Goal: Find specific page/section: Find specific page/section

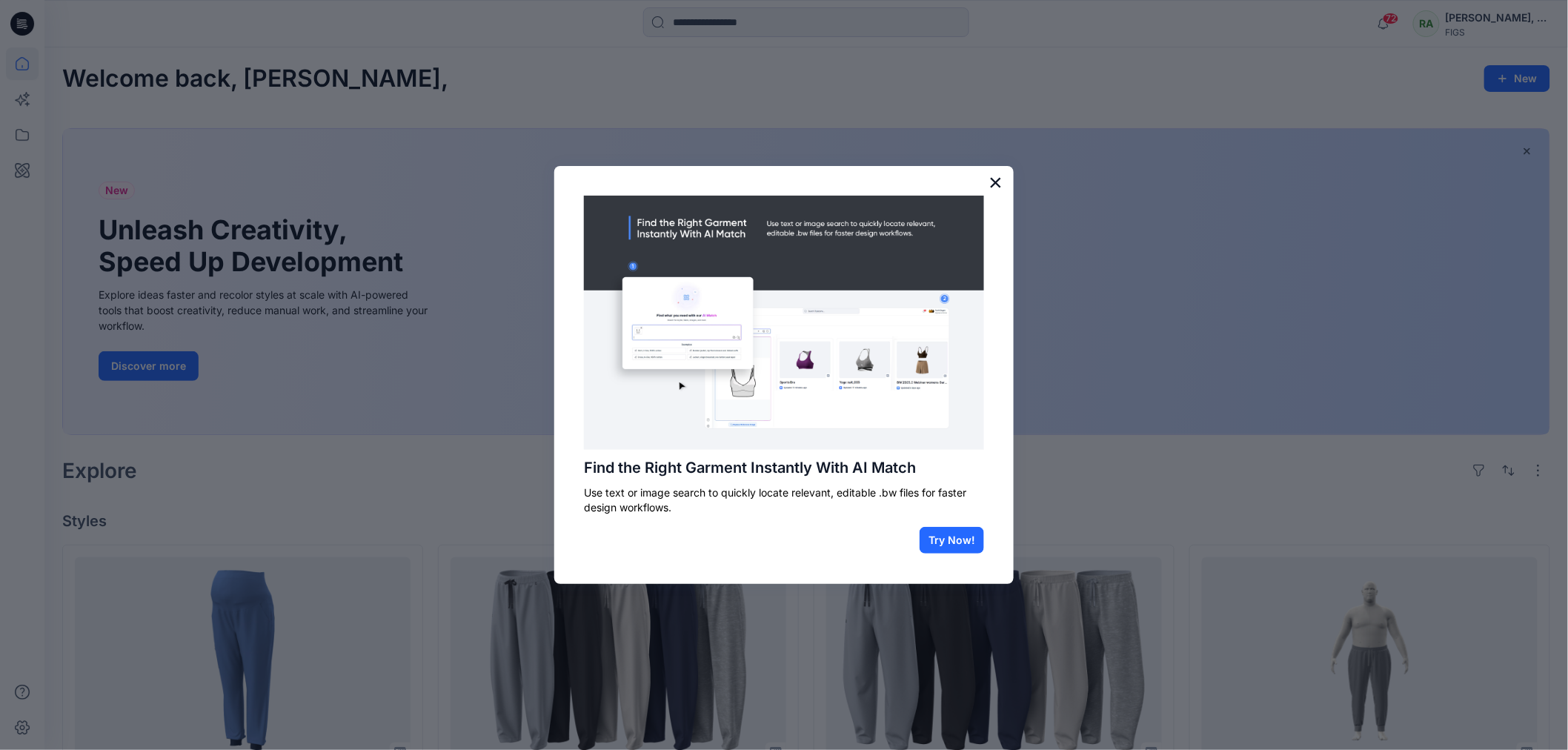
click at [998, 176] on button "×" at bounding box center [995, 182] width 14 height 24
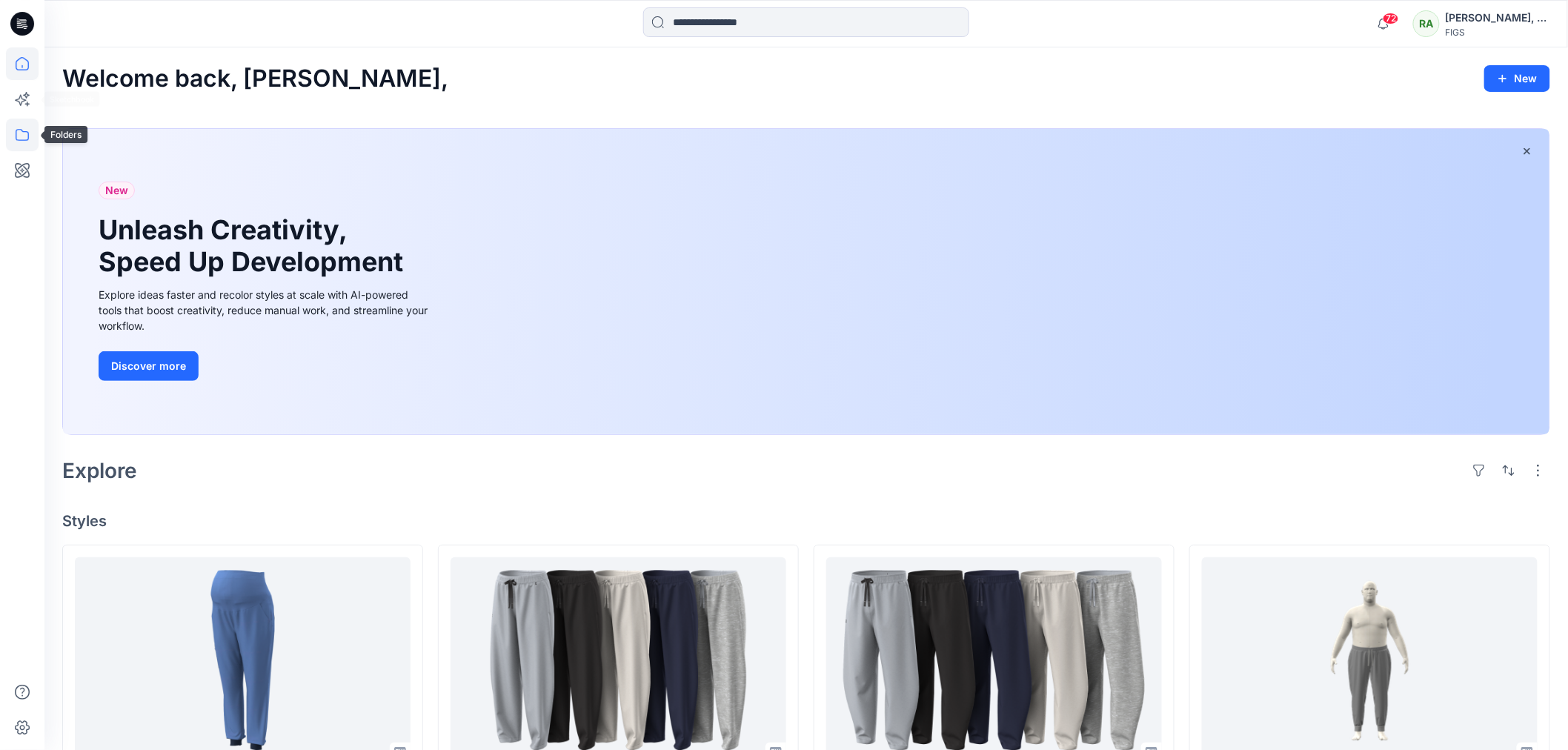
click at [19, 129] on icon at bounding box center [22, 135] width 33 height 33
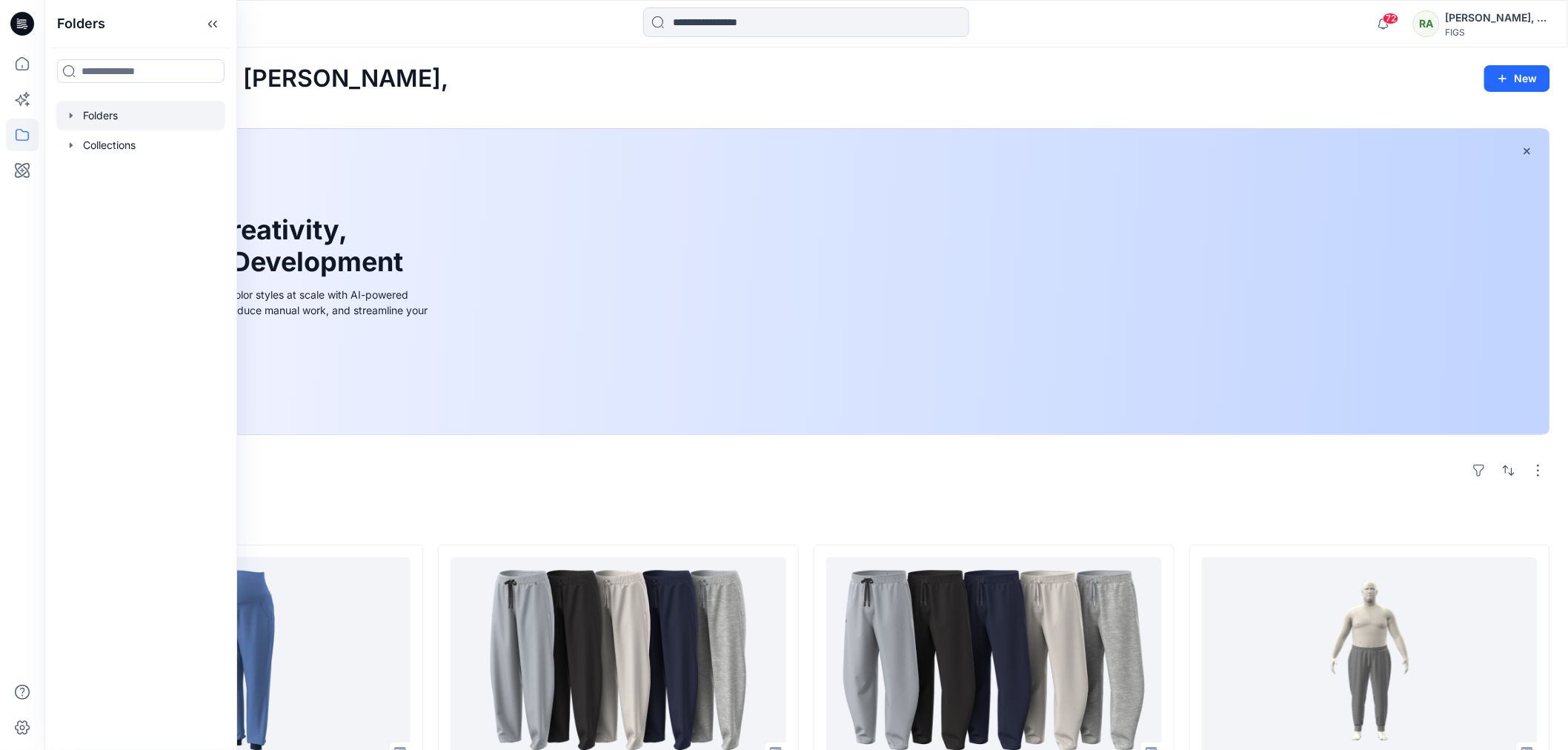
click at [87, 120] on div at bounding box center [140, 115] width 169 height 30
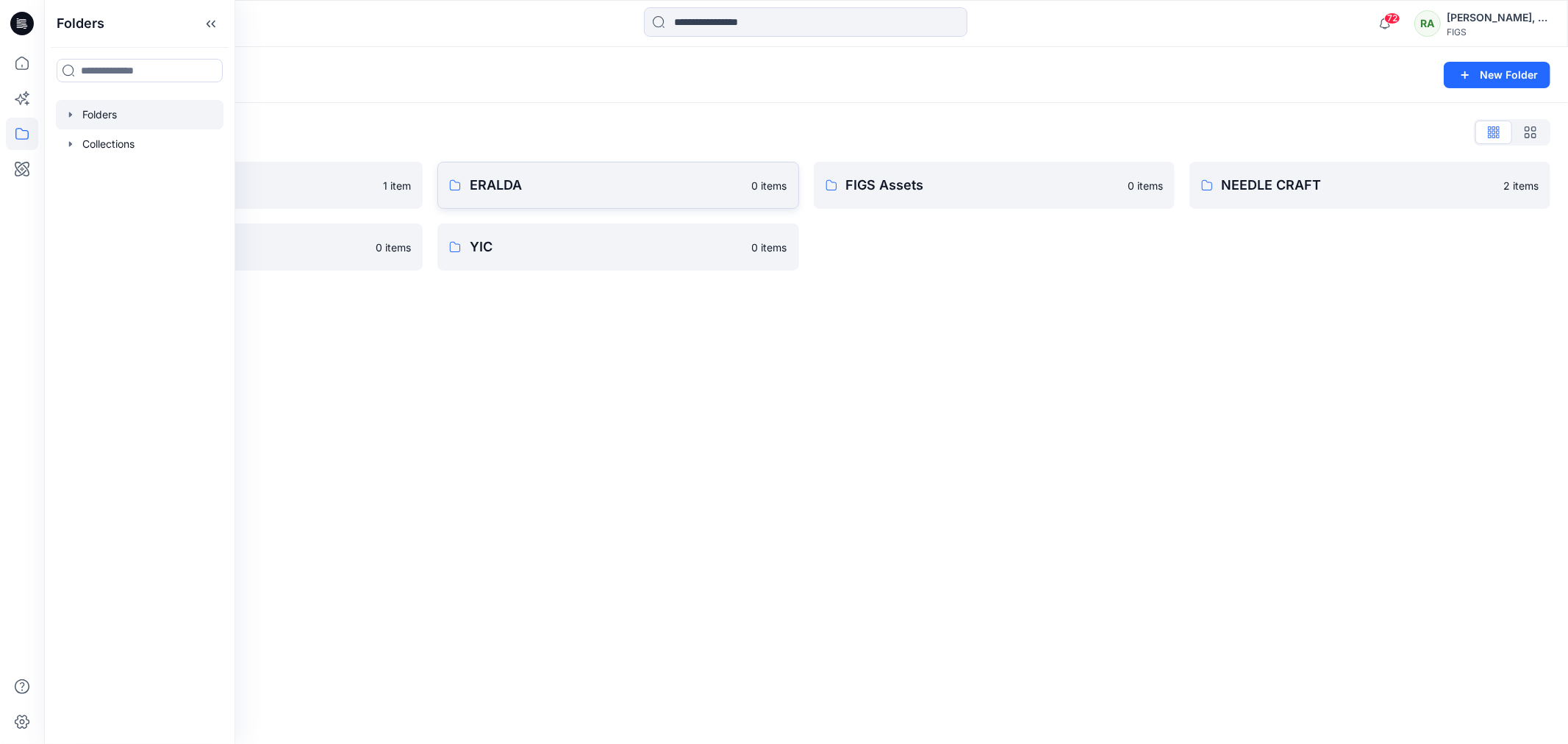
click at [570, 184] on p "ERALDA" at bounding box center [607, 185] width 273 height 20
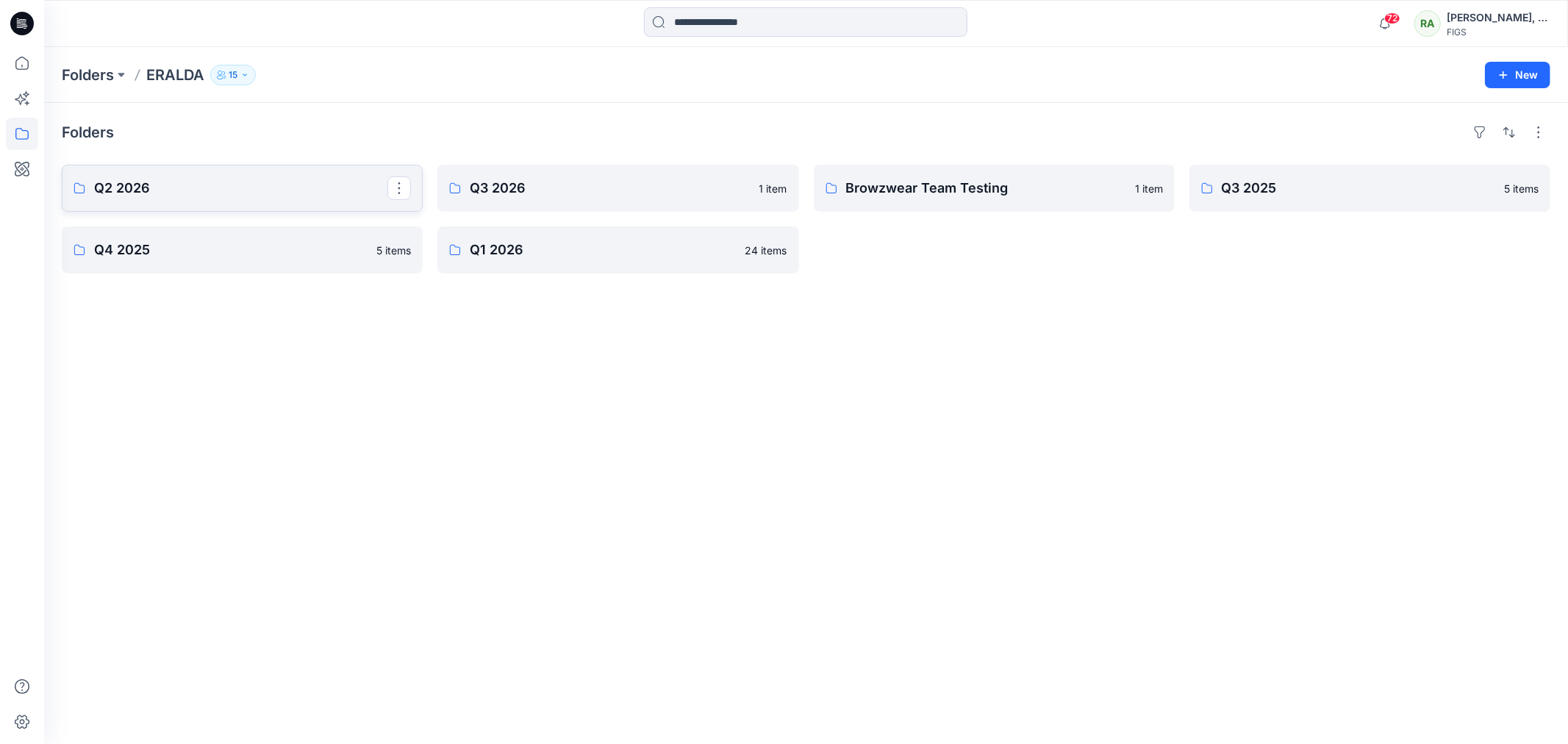
click at [144, 172] on link "Q2 2026" at bounding box center [243, 188] width 361 height 47
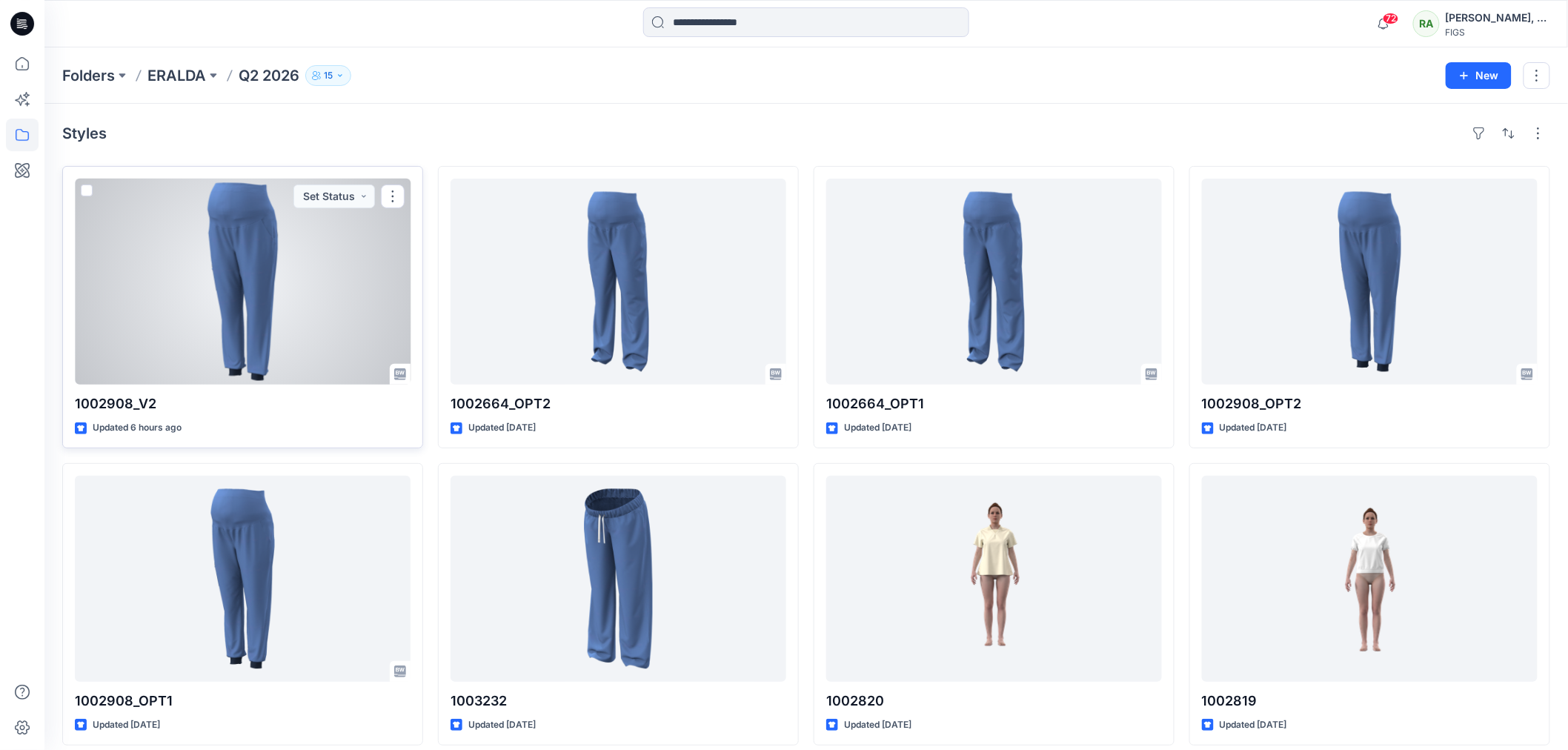
click at [273, 293] on div at bounding box center [242, 282] width 335 height 206
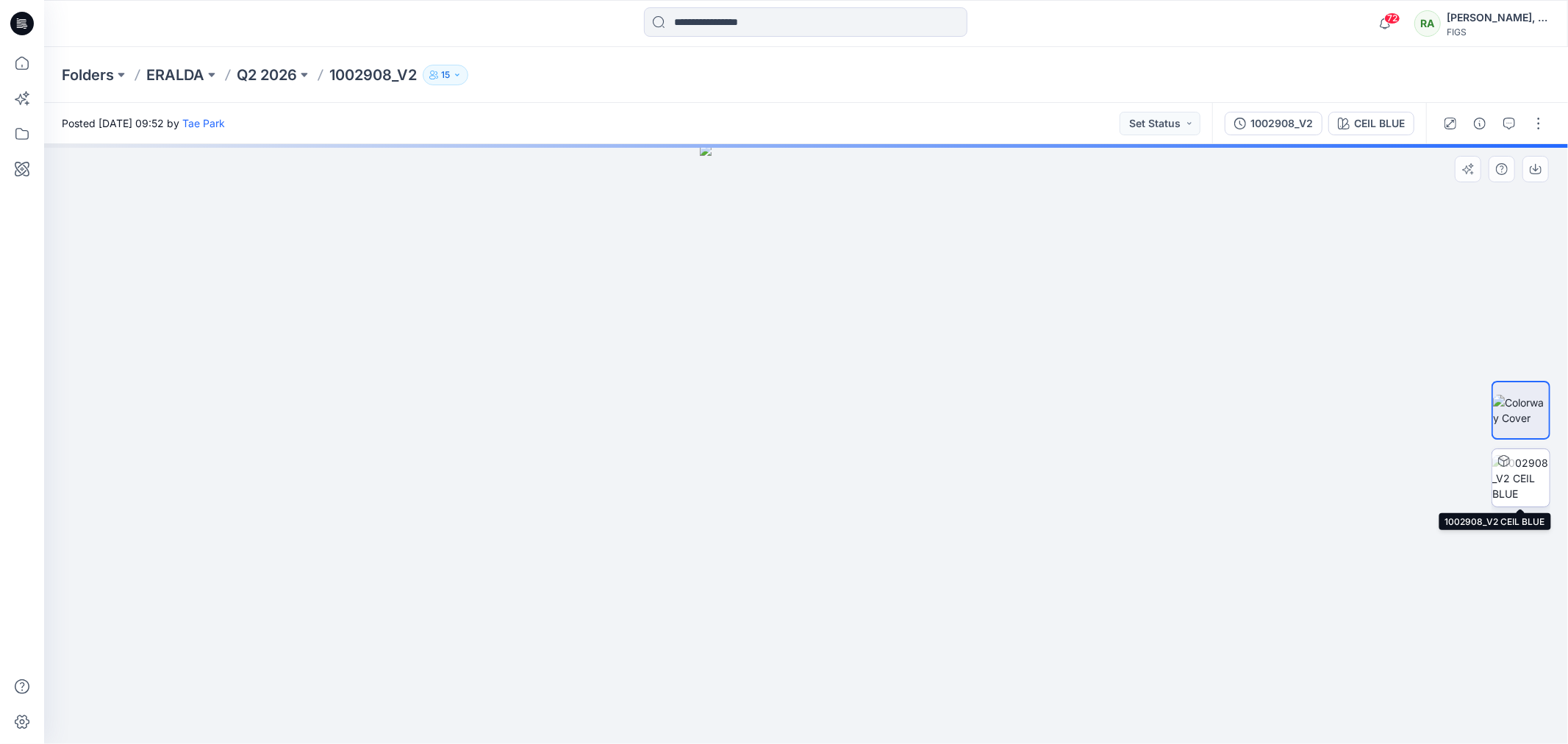
click at [1530, 478] on img at bounding box center [1521, 478] width 57 height 47
